Goal: Communication & Community: Answer question/provide support

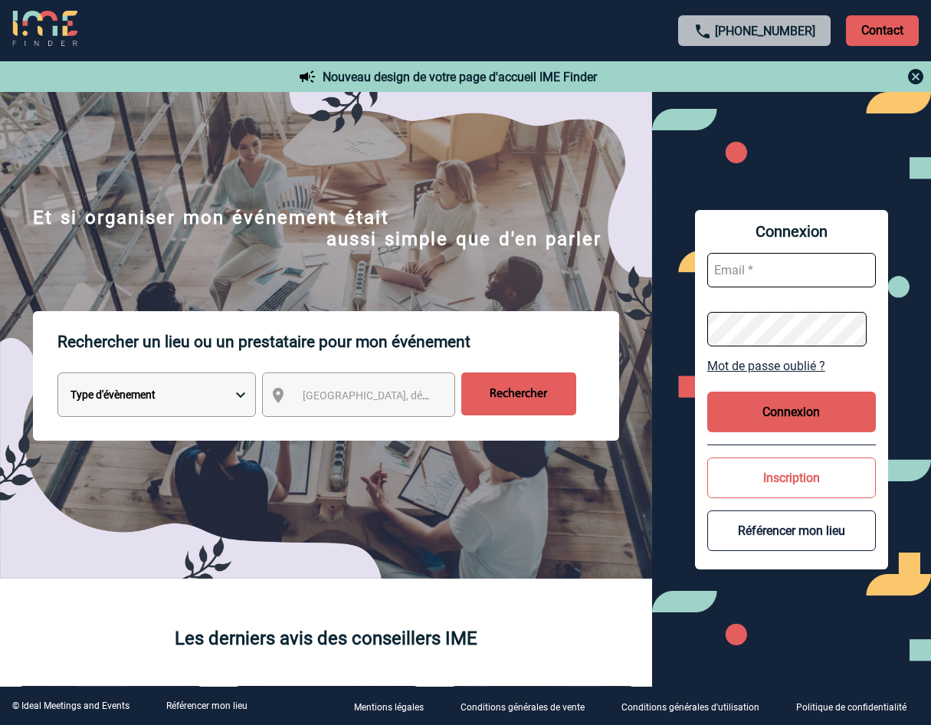
type input "[PERSON_NAME][EMAIL_ADDRESS][DOMAIN_NAME]"
click at [768, 401] on button "Connexion" at bounding box center [792, 412] width 169 height 41
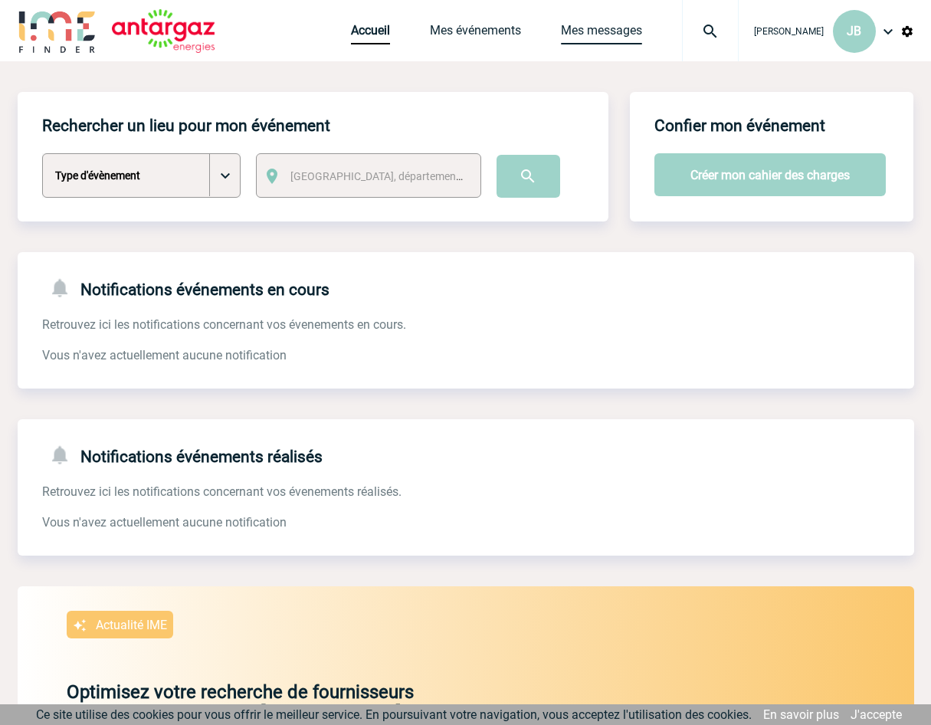
click at [625, 33] on link "Mes messages" at bounding box center [601, 33] width 81 height 21
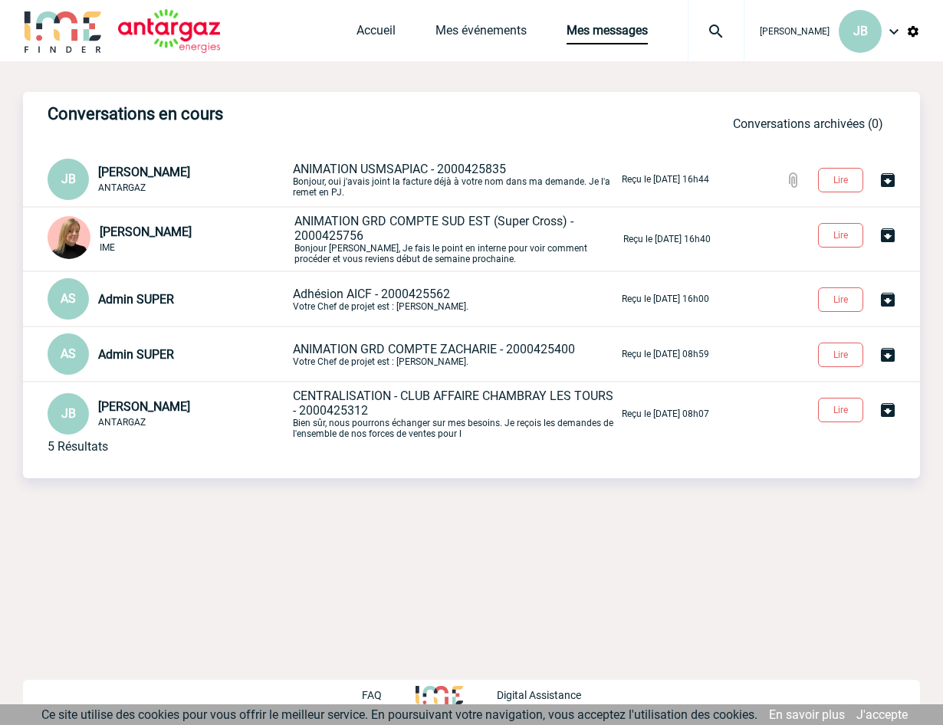
click at [376, 166] on span "ANIMATION USMSAPIAC - 2000425835" at bounding box center [399, 169] width 213 height 15
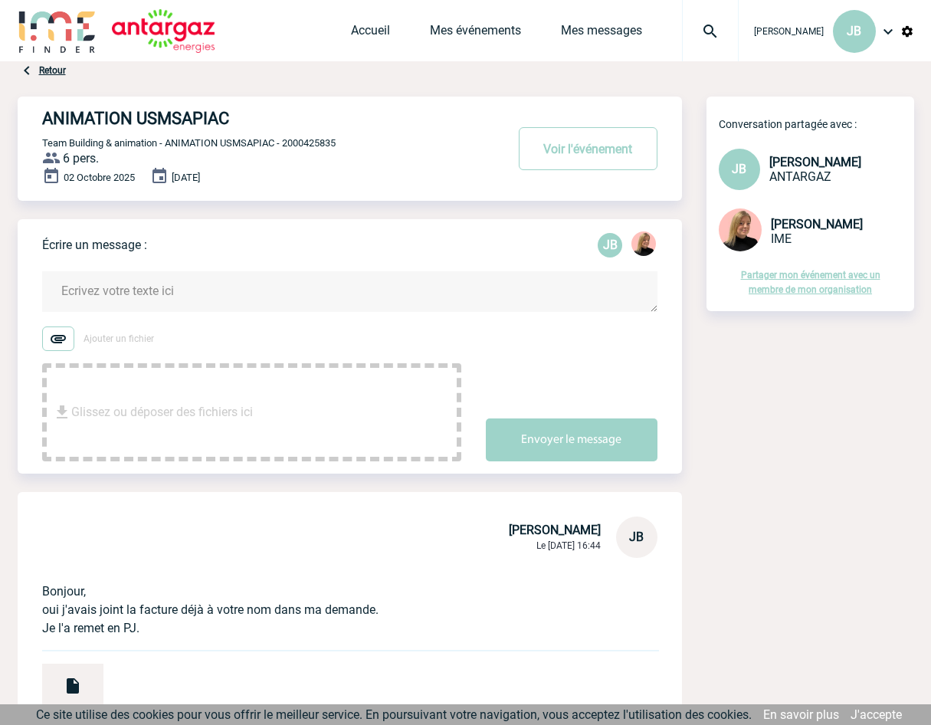
click at [136, 293] on textarea at bounding box center [350, 291] width 616 height 41
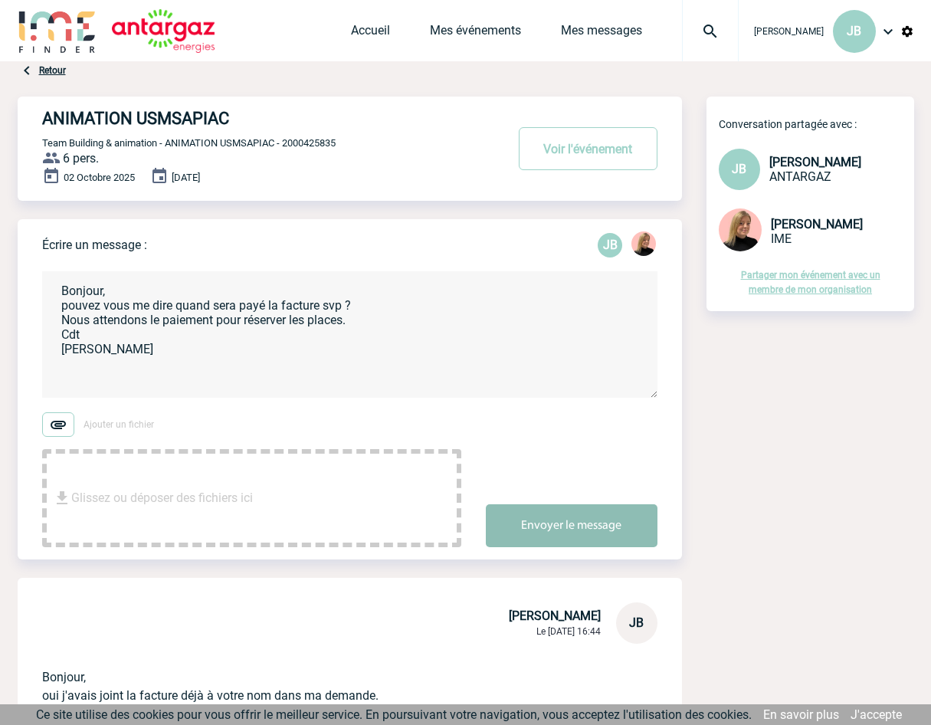
type textarea "Bonjour, pouvez vous me dire quand sera payé la facture svp ? Nous attendons le…"
click at [563, 526] on button "Envoyer le message" at bounding box center [572, 525] width 172 height 43
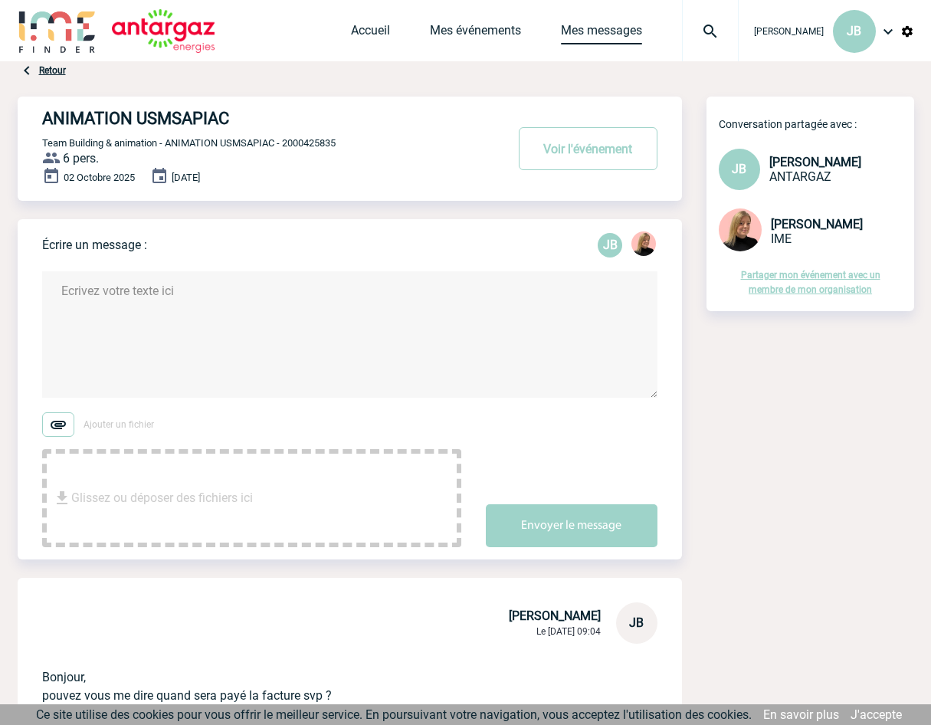
click at [591, 38] on link "Mes messages" at bounding box center [601, 33] width 81 height 21
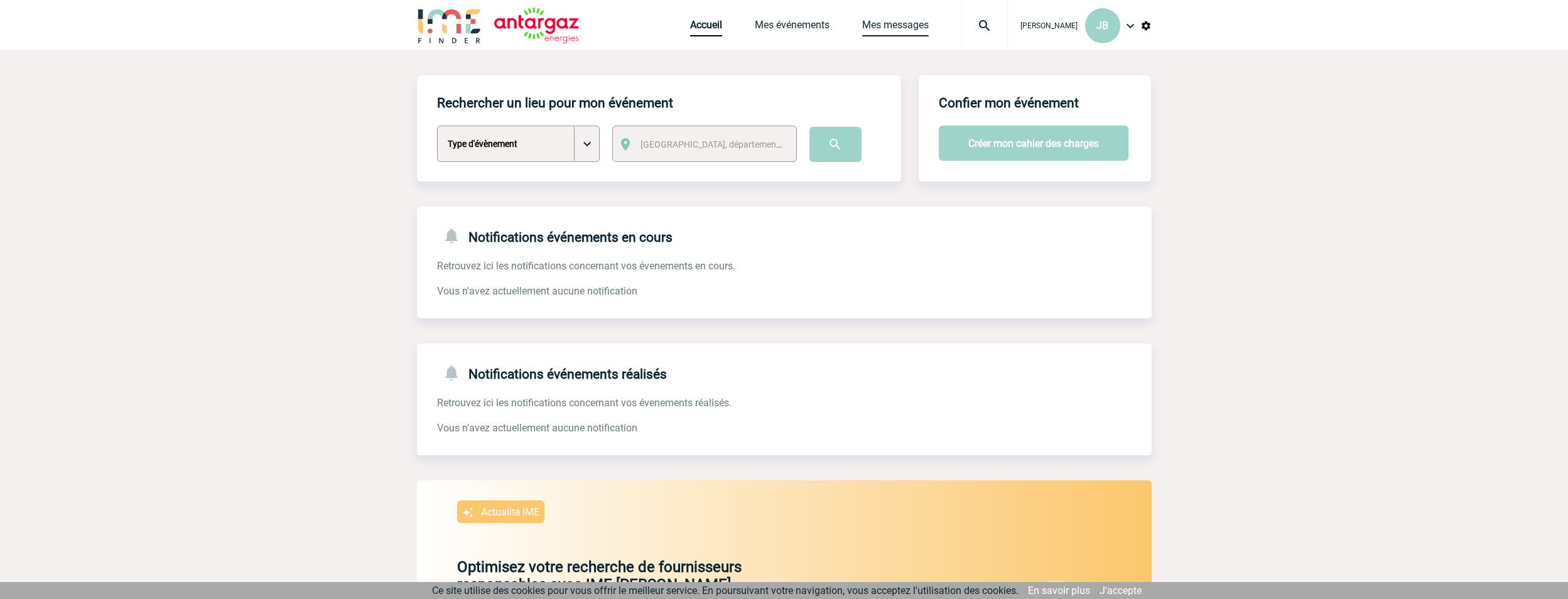
click at [899, 35] on link "Mes messages" at bounding box center [895, 27] width 66 height 17
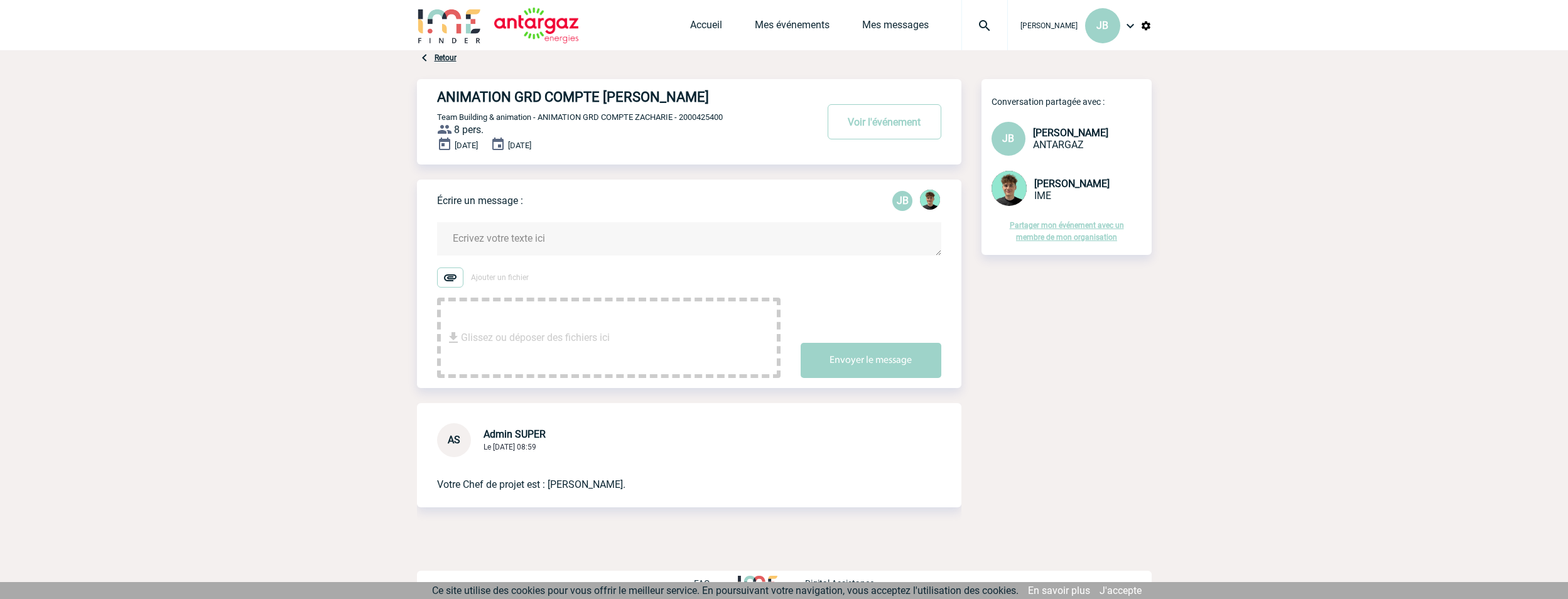
click at [523, 233] on textarea at bounding box center [690, 238] width 505 height 34
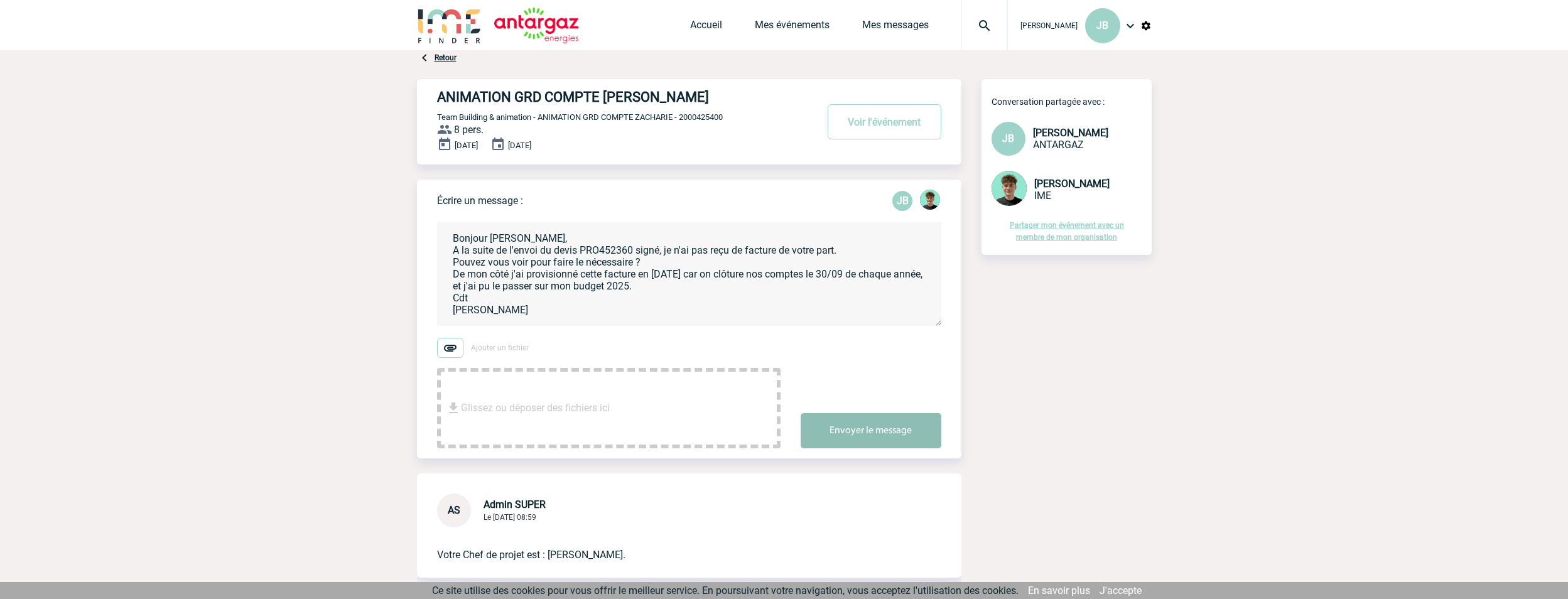
type textarea "Bonjour Victor, A la suite de l'envoi du devis PRO452360 signé, je n'ai pas reç…"
click at [862, 429] on button "Envoyer le message" at bounding box center [871, 430] width 141 height 35
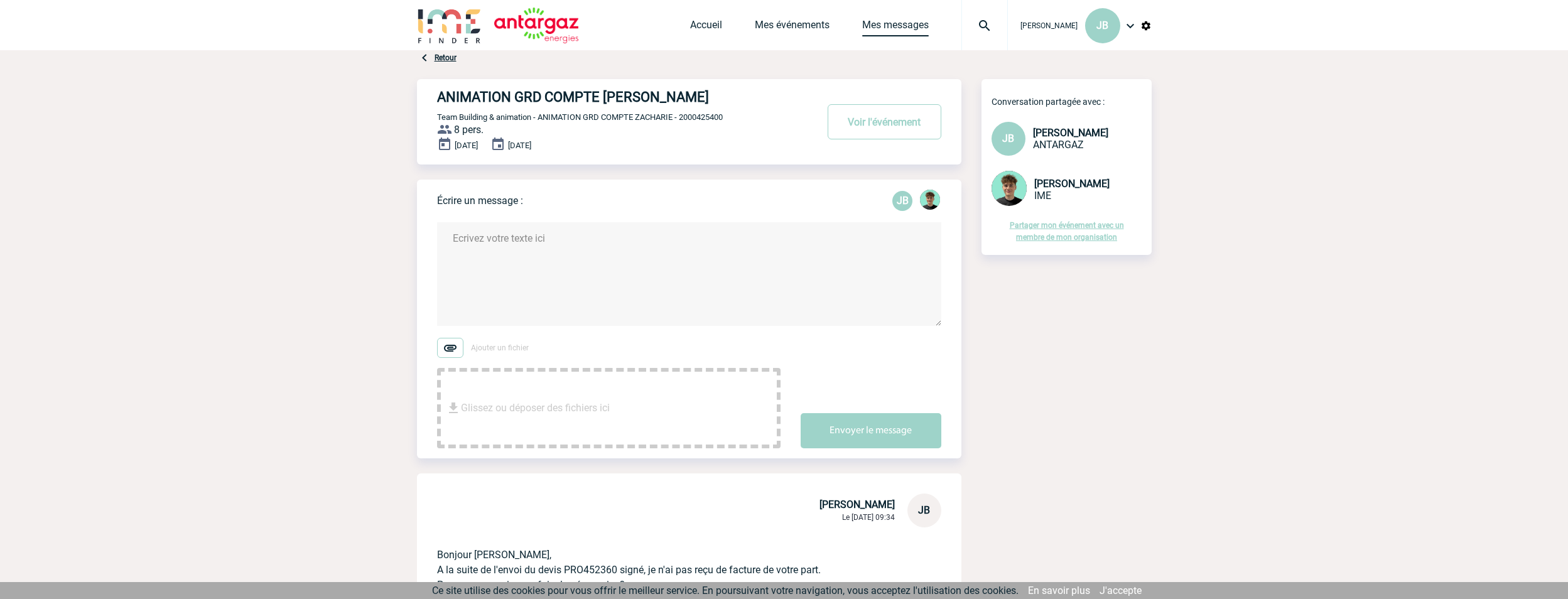
click at [903, 21] on link "Mes messages" at bounding box center [895, 27] width 66 height 17
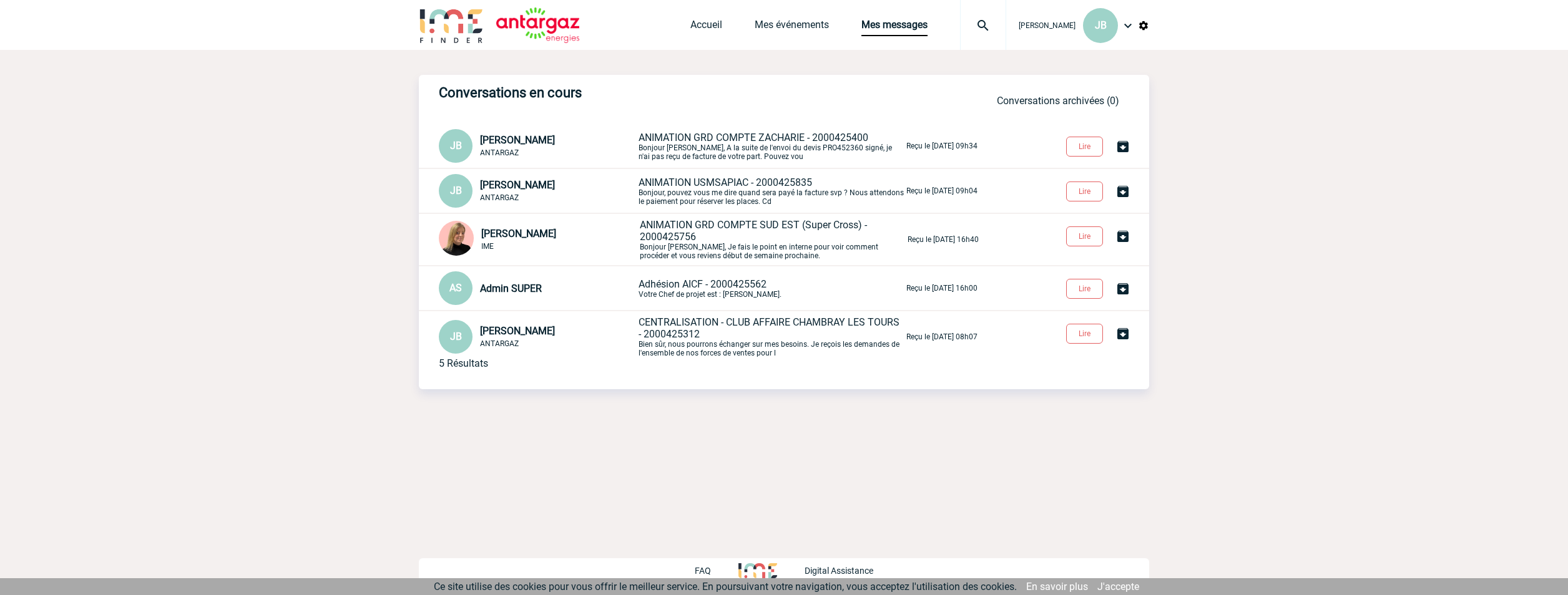
click at [699, 229] on span "ANIMATION GRD COMPTE SUD EST (Super Cross) - 2000425756" at bounding box center [753, 230] width 227 height 24
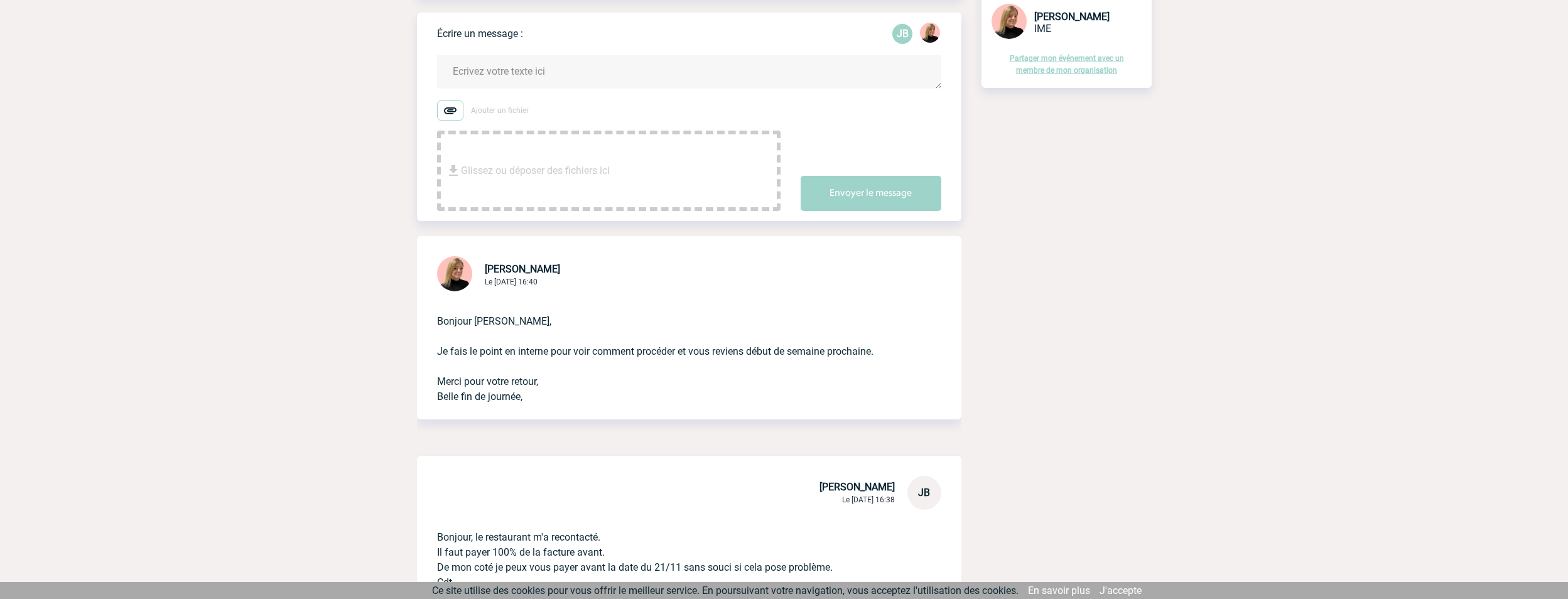
scroll to position [188, 0]
